Goal: Information Seeking & Learning: Learn about a topic

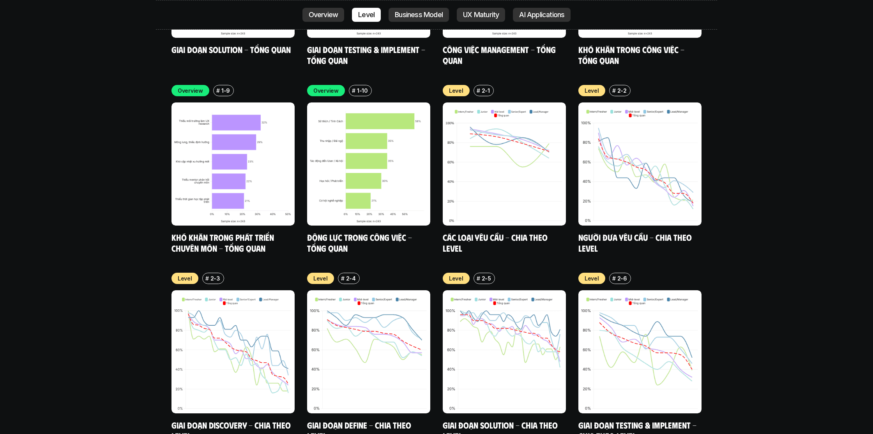
scroll to position [2711, 0]
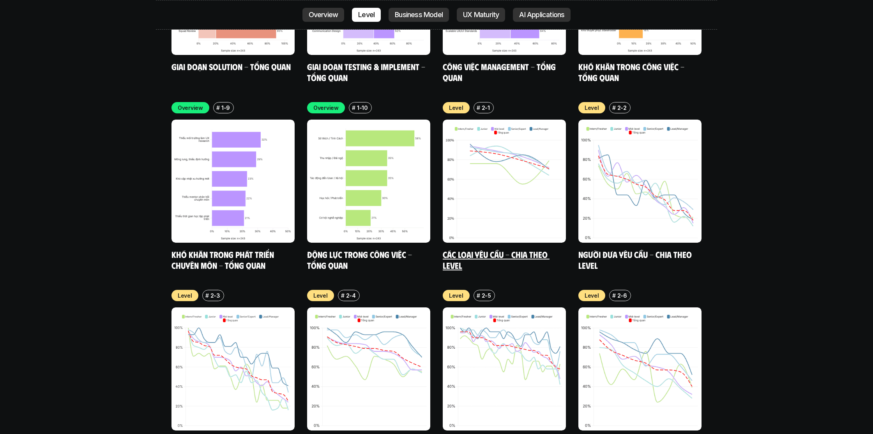
click at [474, 249] on link "Các loại yêu cầu - Chia theo level" at bounding box center [496, 259] width 107 height 21
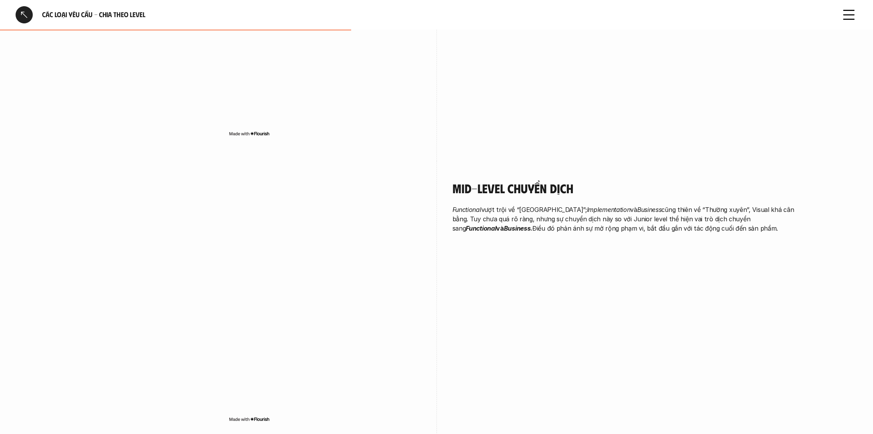
scroll to position [1017, 0]
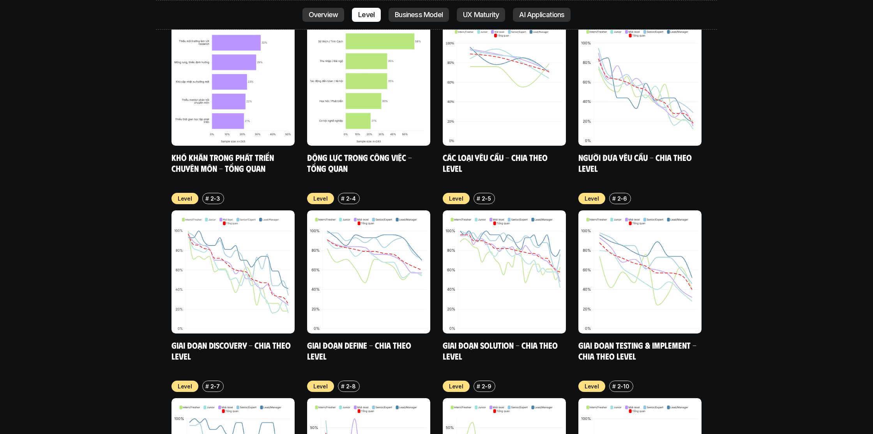
scroll to position [3080, 0]
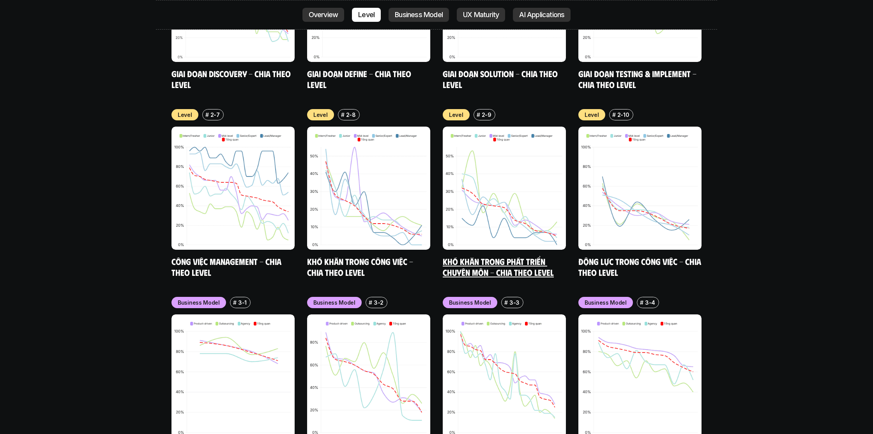
click at [505, 256] on link "Khó khăn trong phát triển chuyên môn - Chia theo level" at bounding box center [498, 266] width 111 height 21
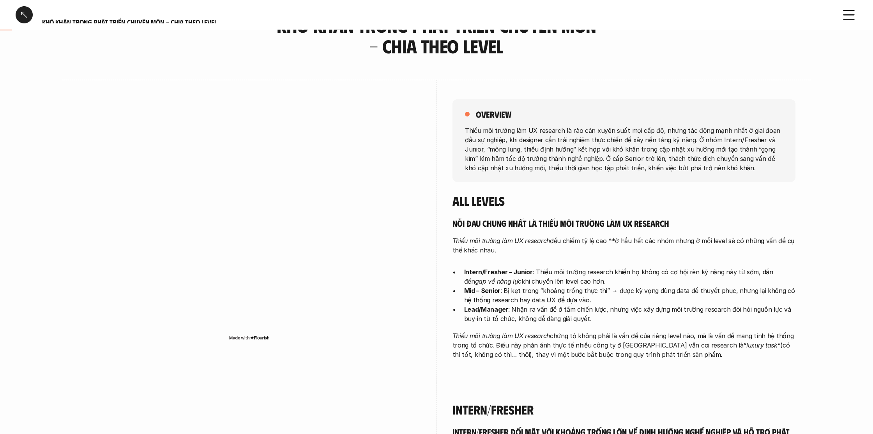
scroll to position [77, 0]
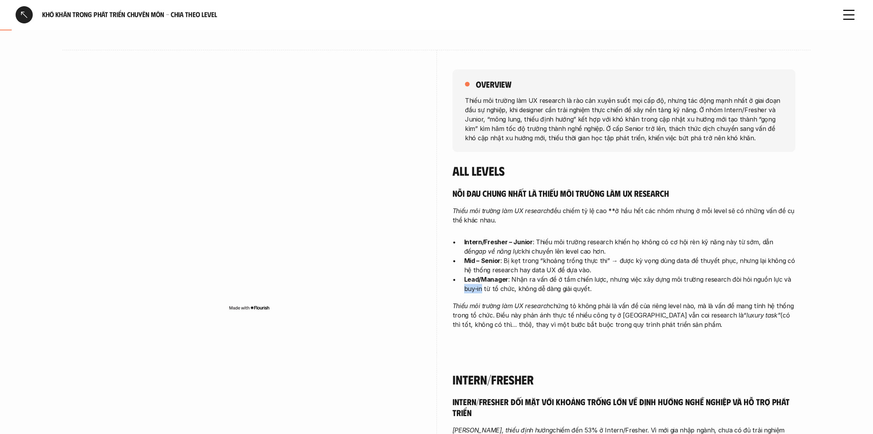
drag, startPoint x: 481, startPoint y: 290, endPoint x: 464, endPoint y: 291, distance: 16.4
click at [464, 291] on p "Lead/Manager : Nhận ra vấn đề ở tầm chiến lược, nhưng việc xây dựng môi trường …" at bounding box center [629, 284] width 331 height 19
copy p "buy-in"
click at [585, 311] on p "Thiếu môi trường làm UX research chứng tỏ không phải là vấn đề của riêng level …" at bounding box center [623, 315] width 343 height 28
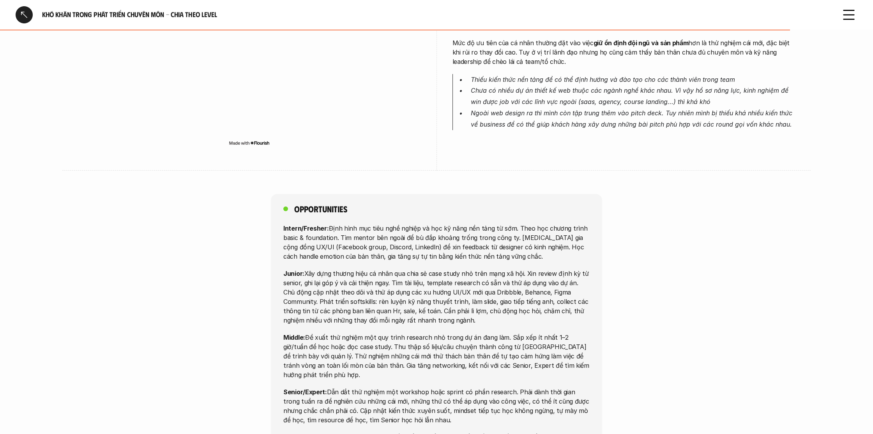
scroll to position [2281, 0]
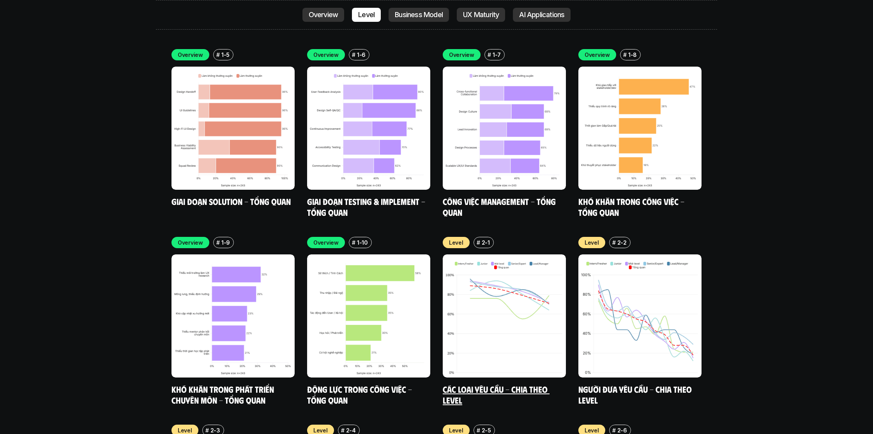
scroll to position [2634, 0]
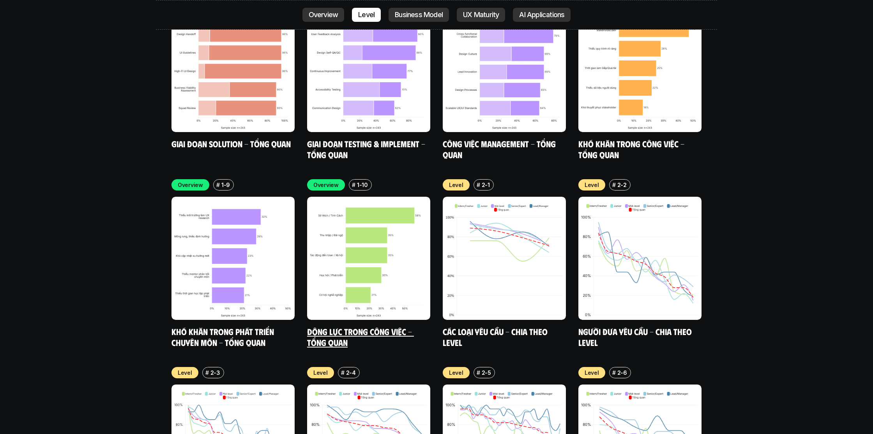
click at [403, 326] on link "Động lực trong công việc - Tổng quan" at bounding box center [360, 336] width 107 height 21
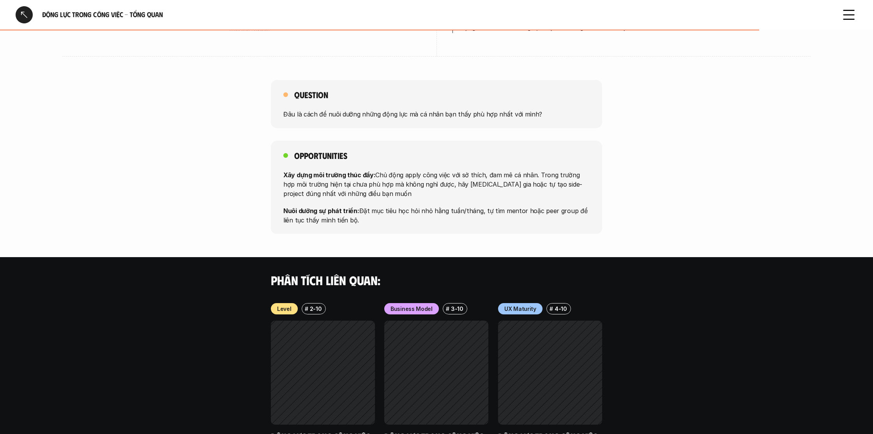
scroll to position [617, 0]
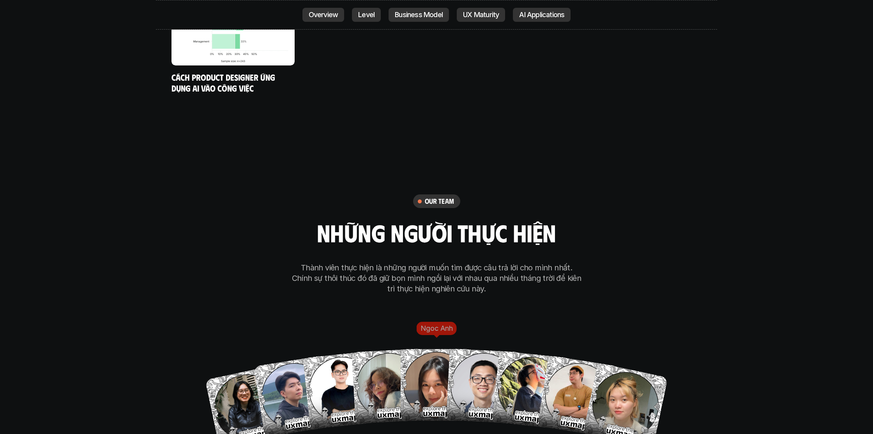
scroll to position [4411, 0]
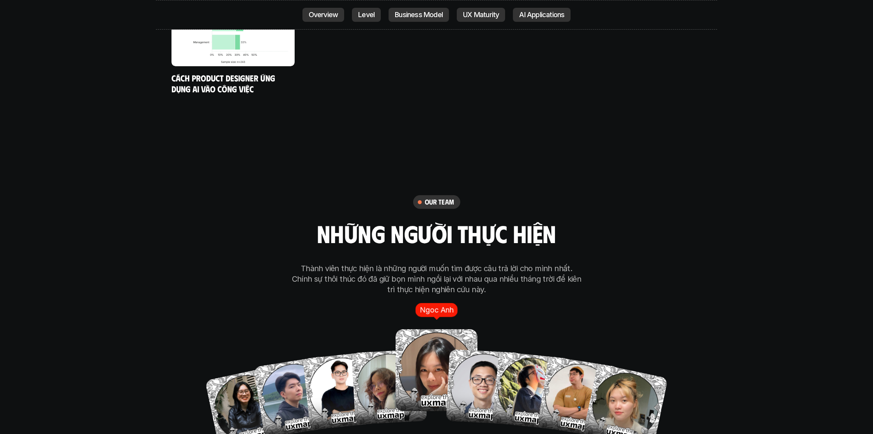
click at [418, 351] on img at bounding box center [436, 371] width 82 height 82
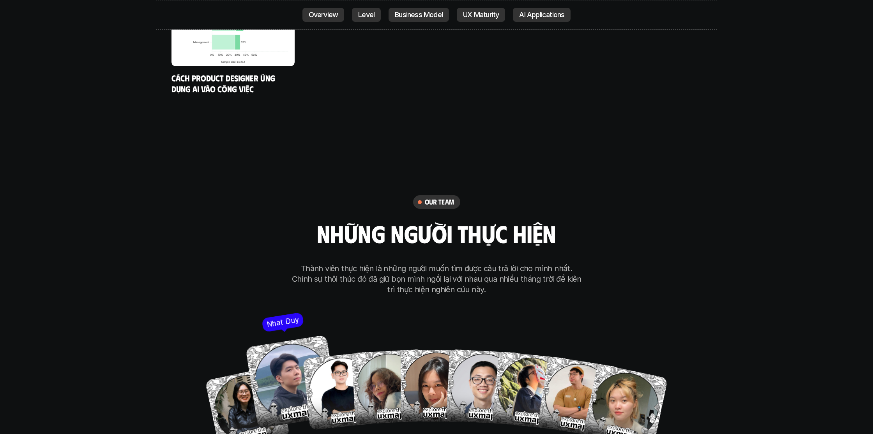
click at [291, 346] on img at bounding box center [291, 381] width 93 height 93
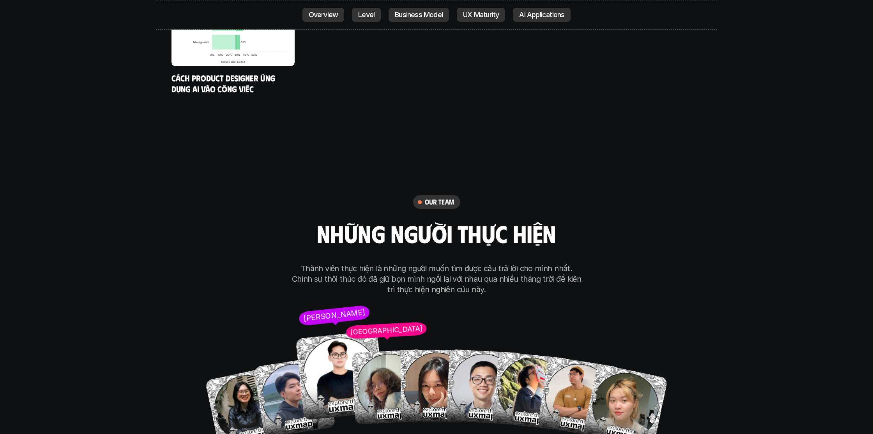
click at [331, 333] on img at bounding box center [340, 375] width 90 height 90
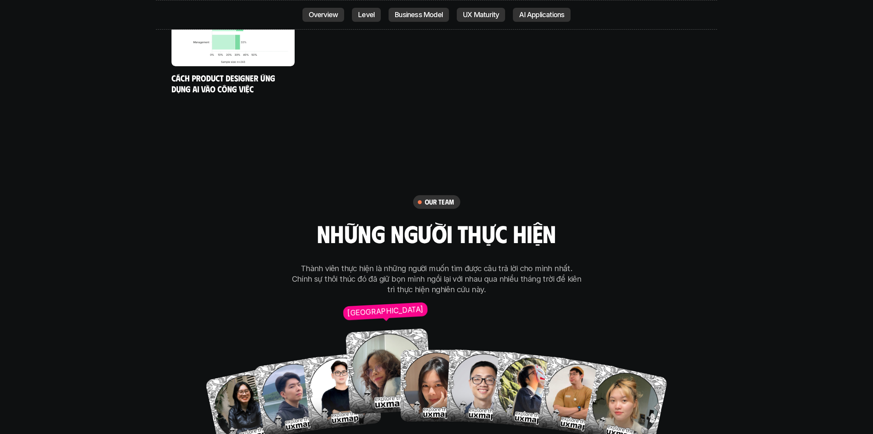
click at [384, 305] on p "[GEOGRAPHIC_DATA]" at bounding box center [385, 311] width 76 height 13
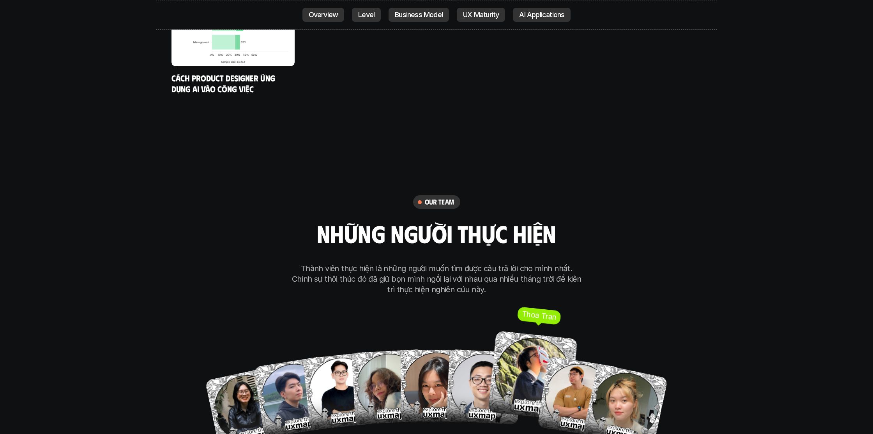
scroll to position [4409, 0]
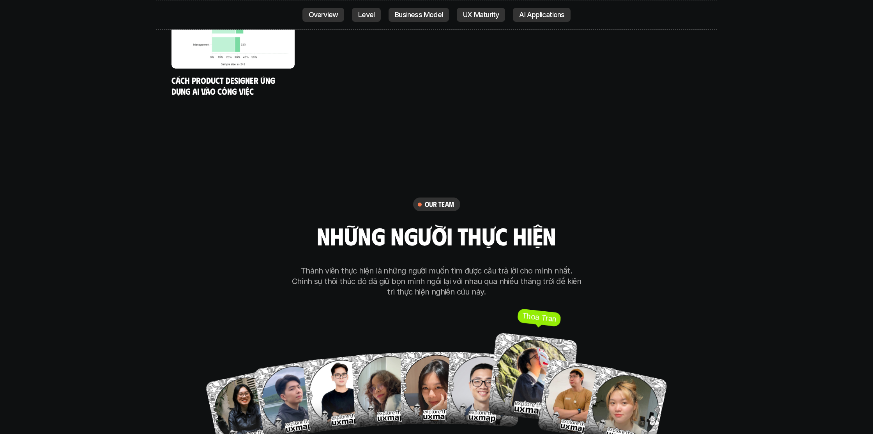
click at [522, 339] on img at bounding box center [533, 378] width 90 height 90
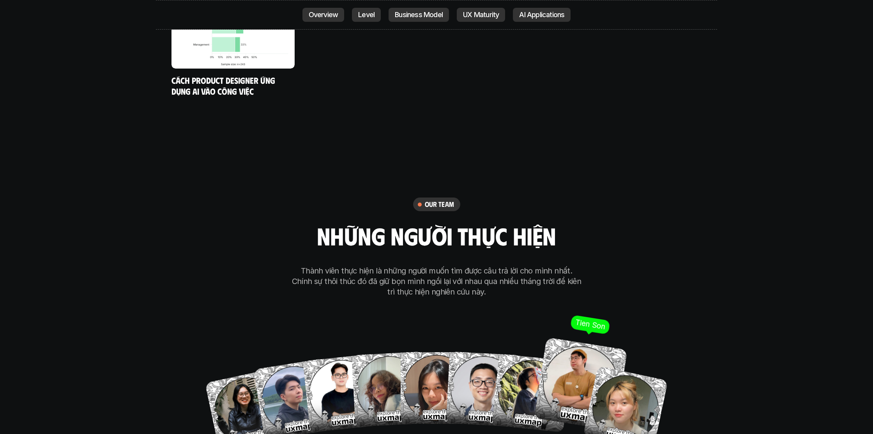
click at [568, 353] on img at bounding box center [580, 383] width 93 height 93
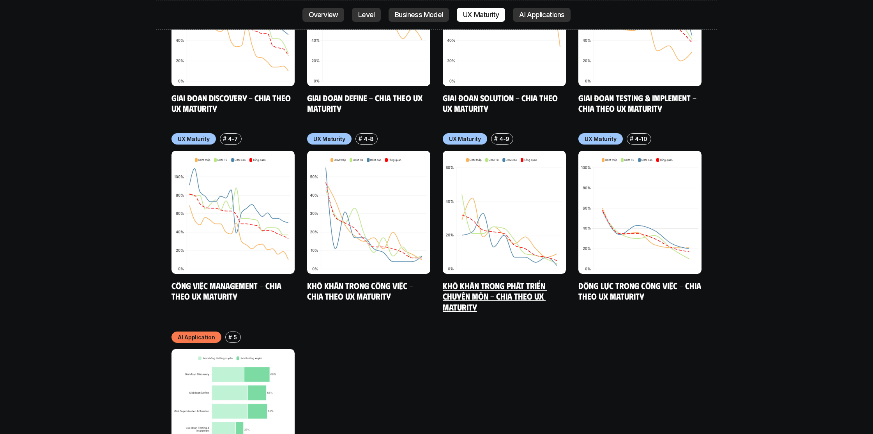
scroll to position [4005, 0]
click at [507, 280] on link "Khó khăn trong phát triển chuyên môn - Chia theo UX Maturity" at bounding box center [495, 296] width 104 height 32
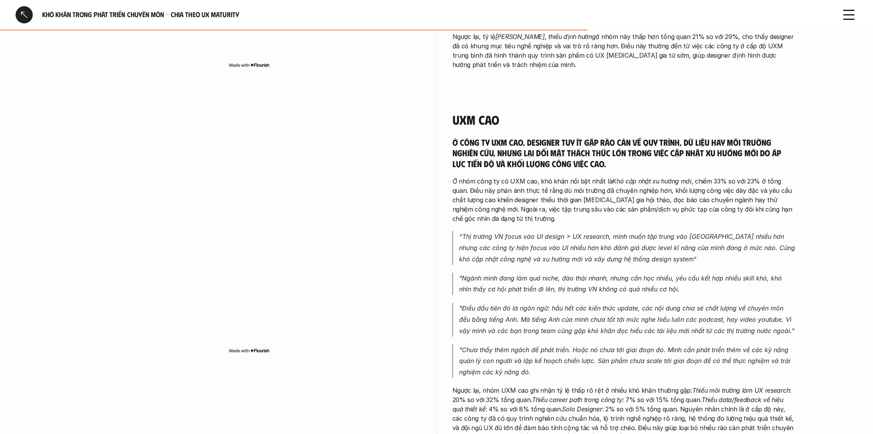
scroll to position [995, 0]
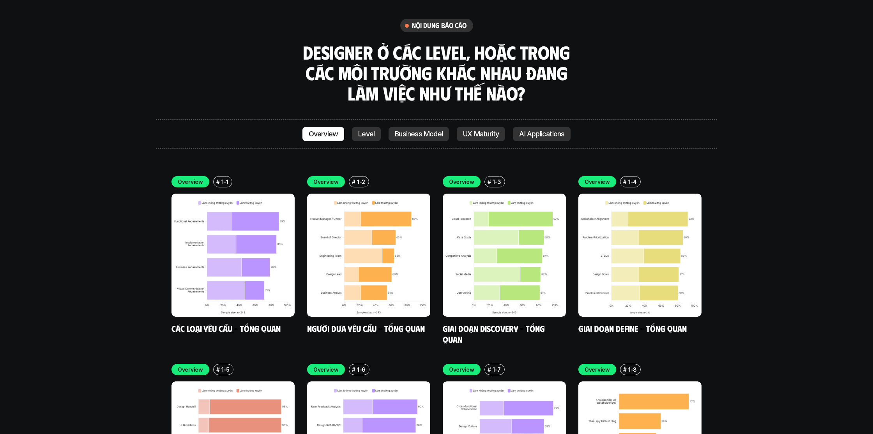
scroll to position [2270, 0]
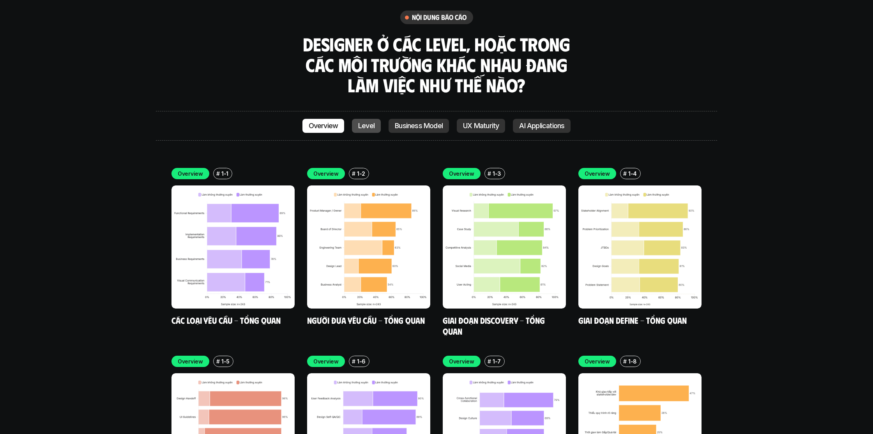
click at [364, 122] on p "Level" at bounding box center [366, 126] width 16 height 8
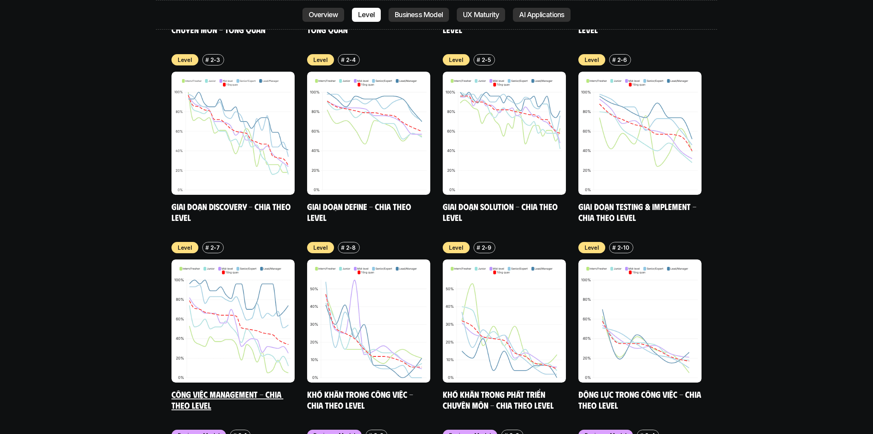
scroll to position [2949, 0]
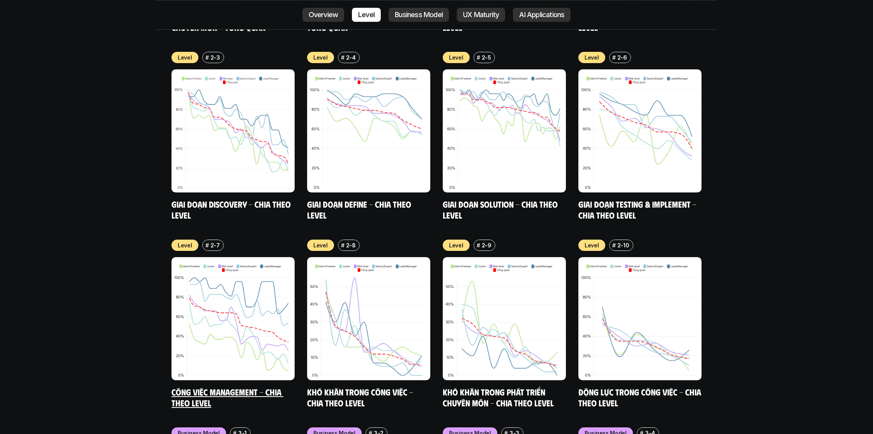
click at [240, 386] on link "Công việc Management - Chia theo level" at bounding box center [227, 396] width 112 height 21
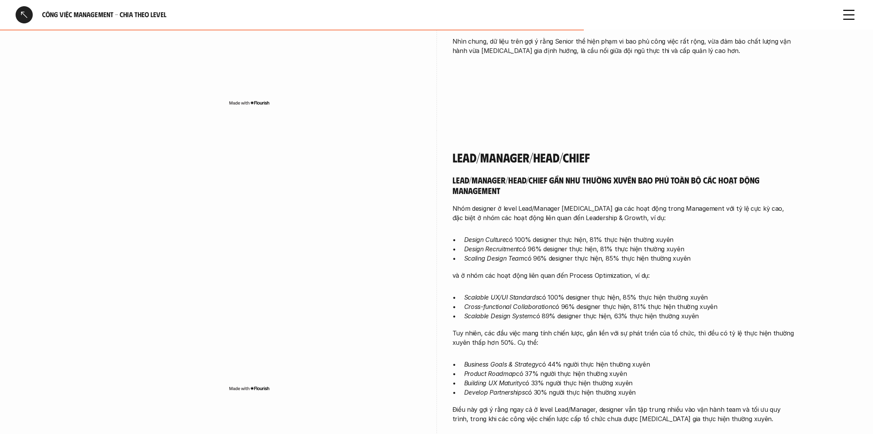
scroll to position [931, 0]
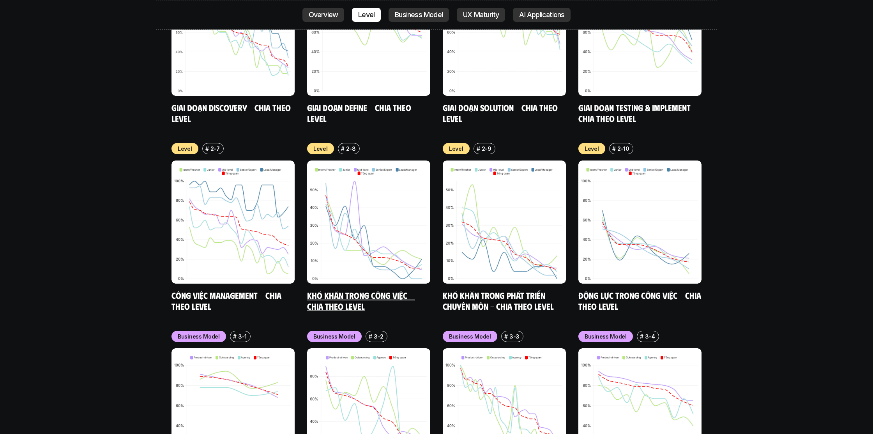
scroll to position [3150, 0]
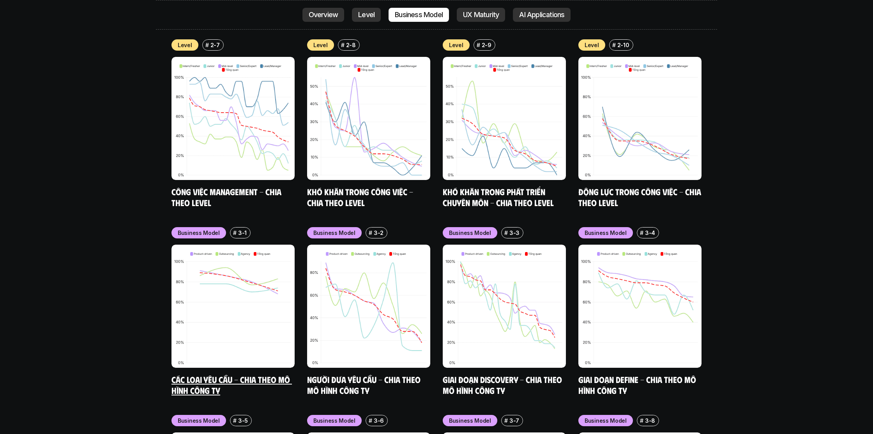
click at [238, 374] on h5 "Các loại yêu cầu - Chia theo mô hình công ty" at bounding box center [232, 384] width 123 height 21
click at [270, 374] on link "Các loại yêu cầu - Chia theo mô hình công ty" at bounding box center [231, 384] width 120 height 21
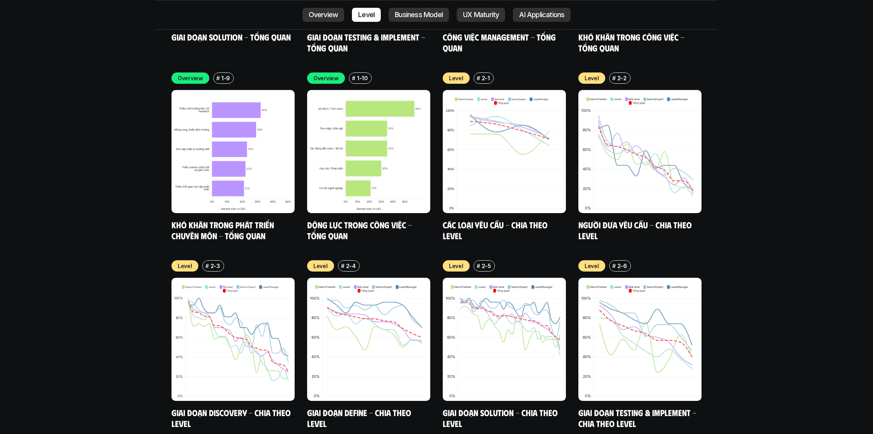
scroll to position [2741, 0]
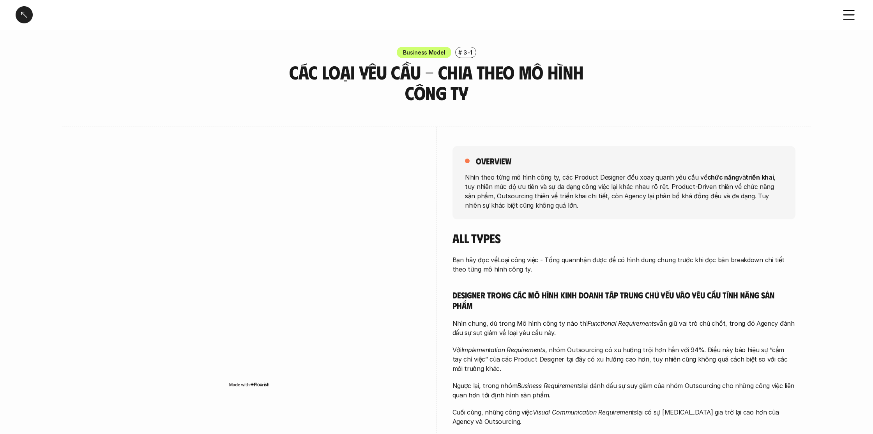
scroll to position [105, 0]
